Goal: Information Seeking & Learning: Learn about a topic

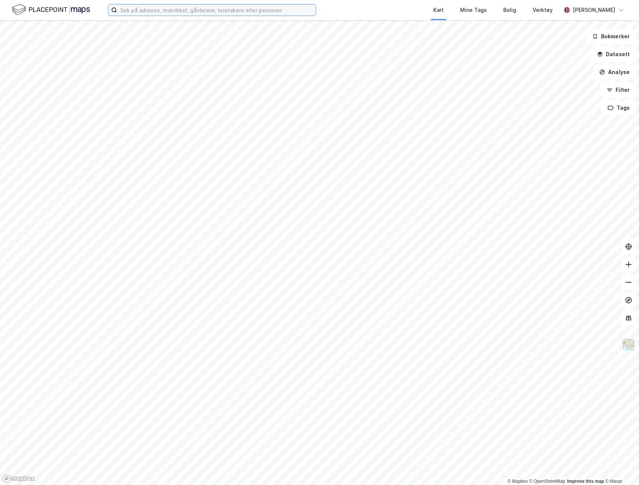
click at [303, 12] on input at bounding box center [216, 9] width 199 height 11
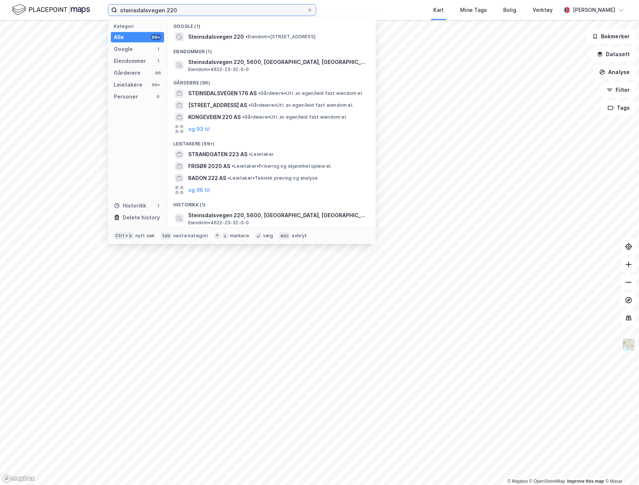
type input "steinsdalsvegen 220"
click at [305, 36] on span "• Eiendom • [STREET_ADDRESS]" at bounding box center [281, 37] width 70 height 6
